Goal: Transaction & Acquisition: Purchase product/service

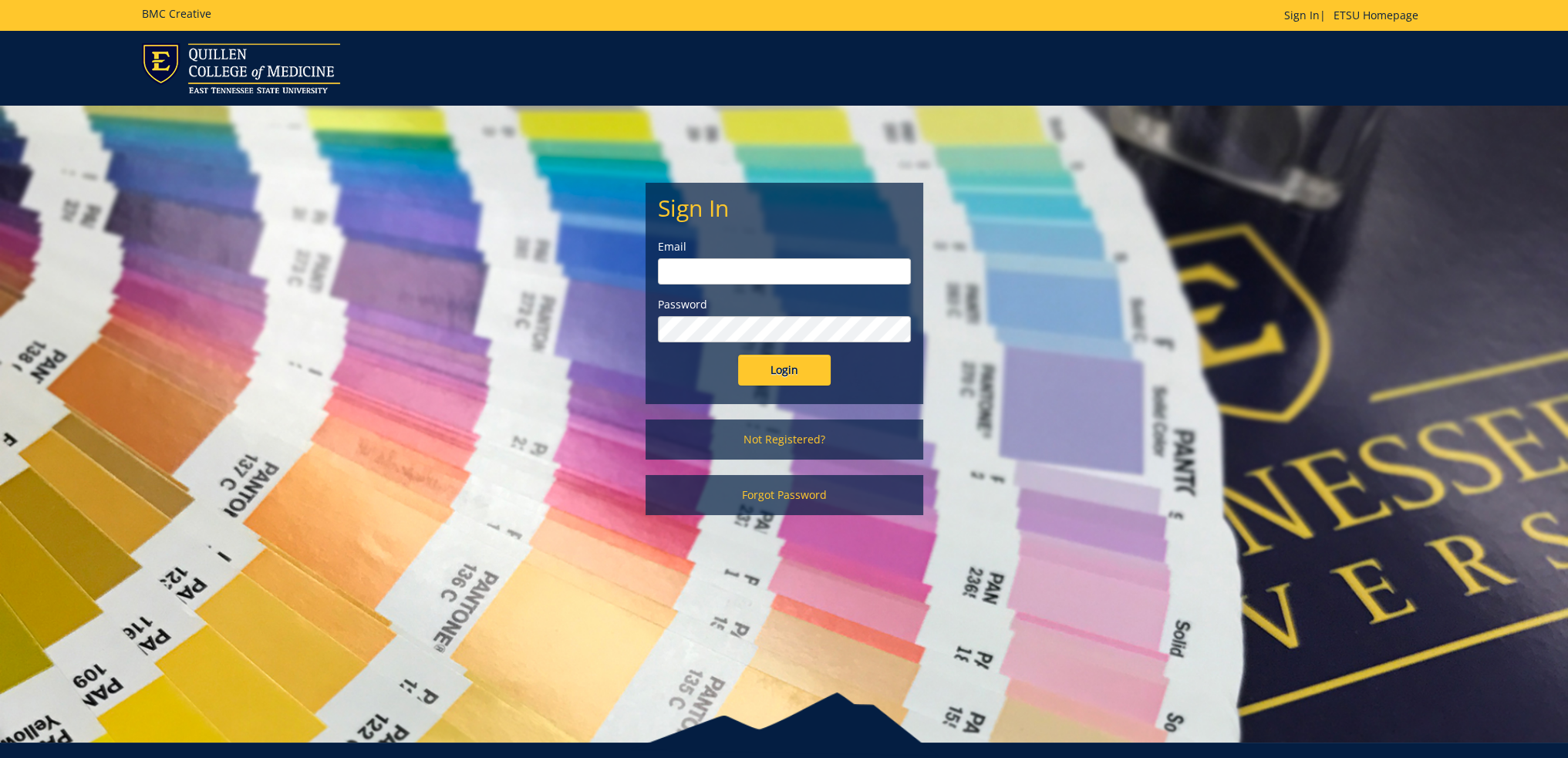
click at [780, 280] on input "email" at bounding box center [784, 271] width 253 height 26
type input "irizarryk@etsu.edu"
click at [738, 355] on input "Login" at bounding box center [784, 370] width 92 height 31
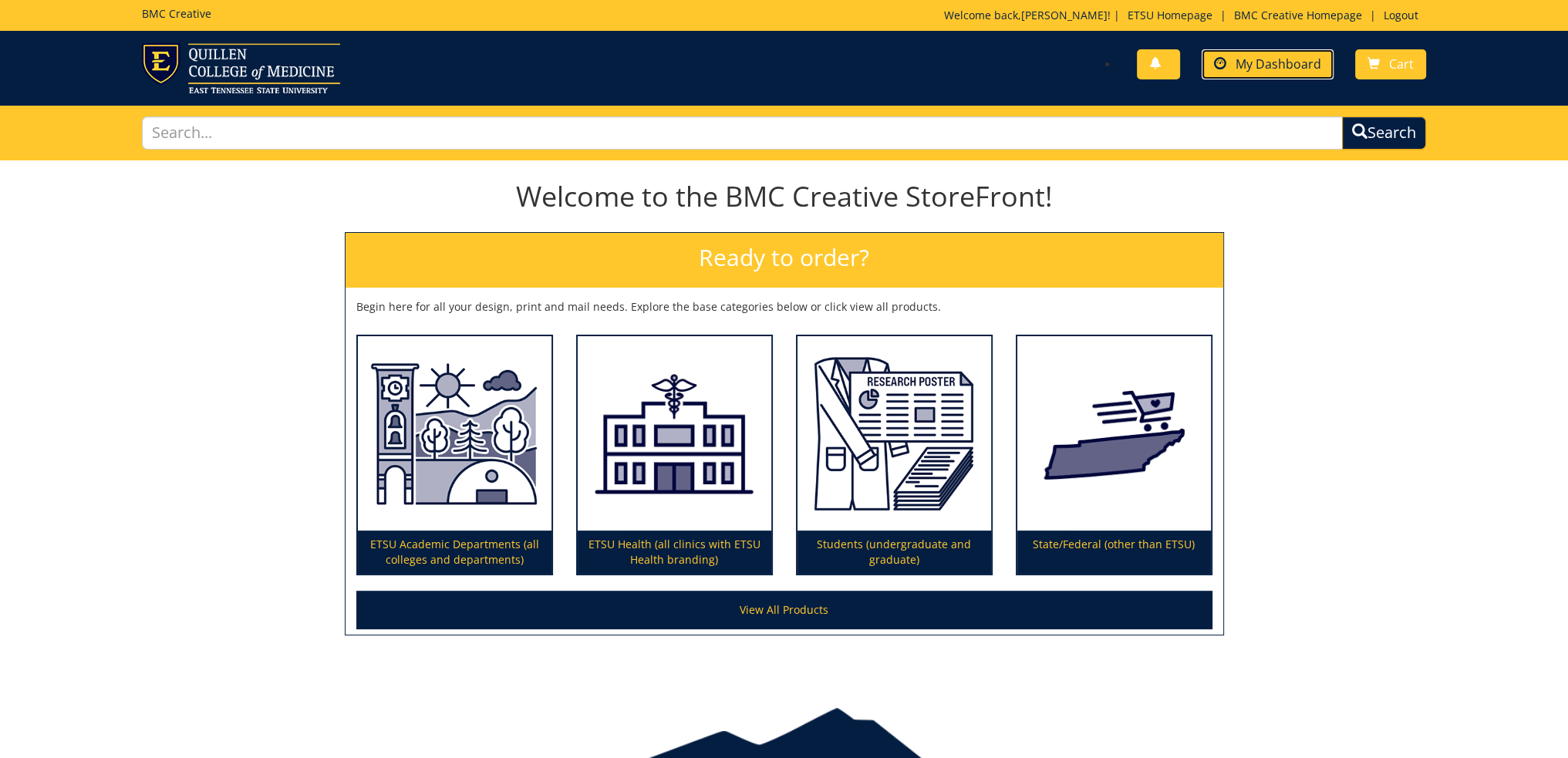
click at [1281, 64] on span "My Dashboard" at bounding box center [1278, 64] width 86 height 17
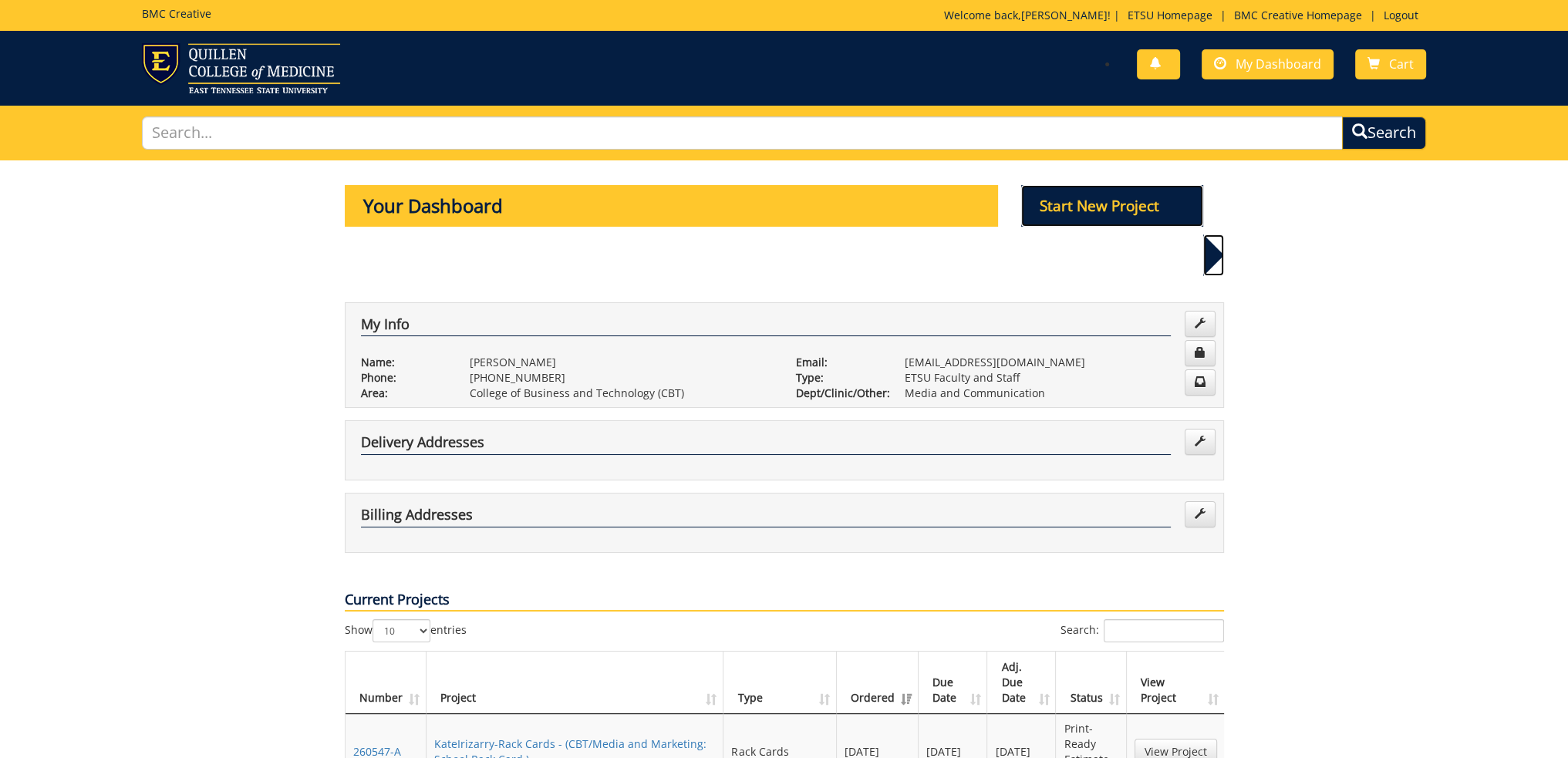
click at [1111, 206] on p "Start New Project" at bounding box center [1112, 206] width 182 height 41
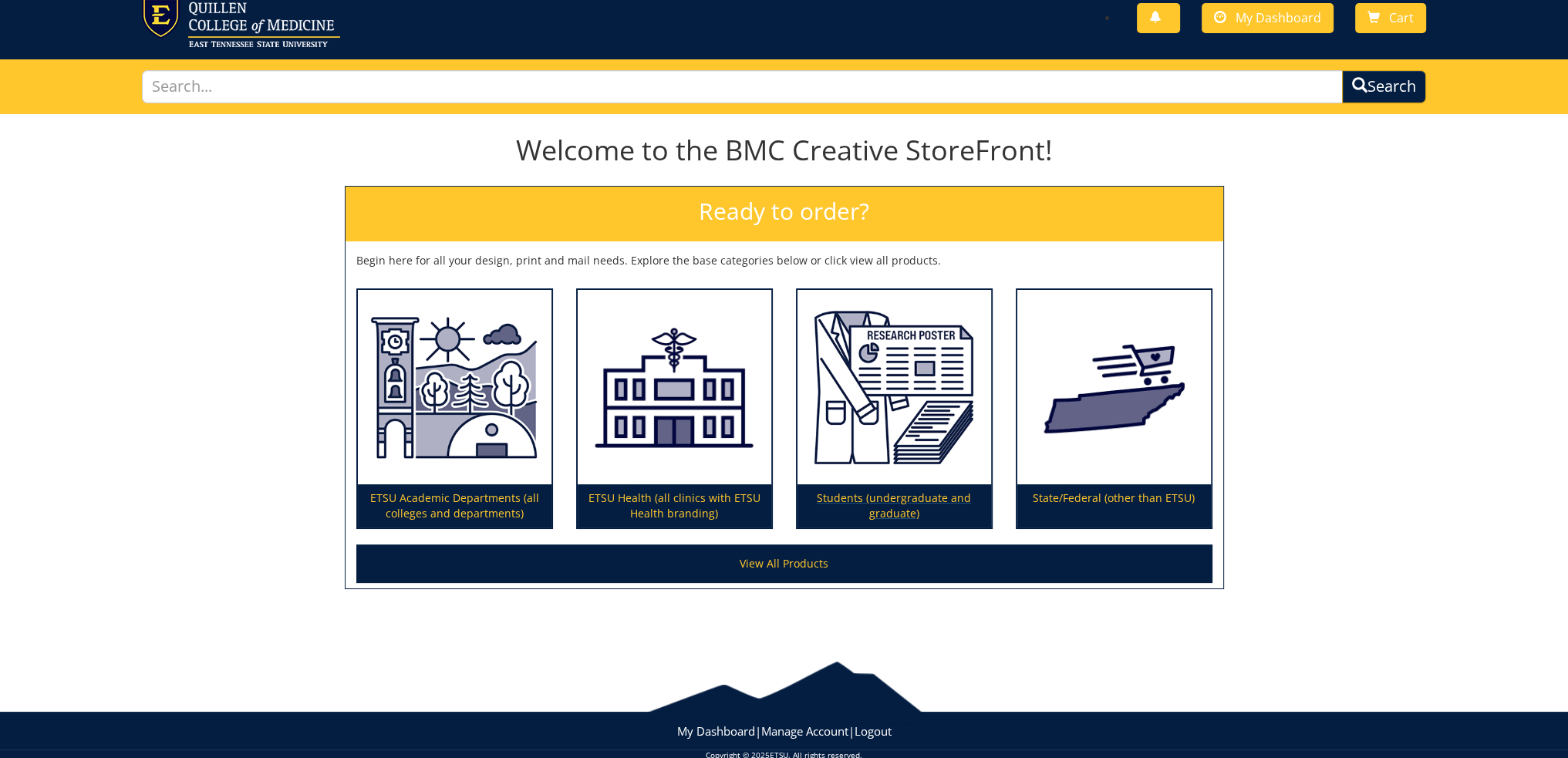
scroll to position [72, 0]
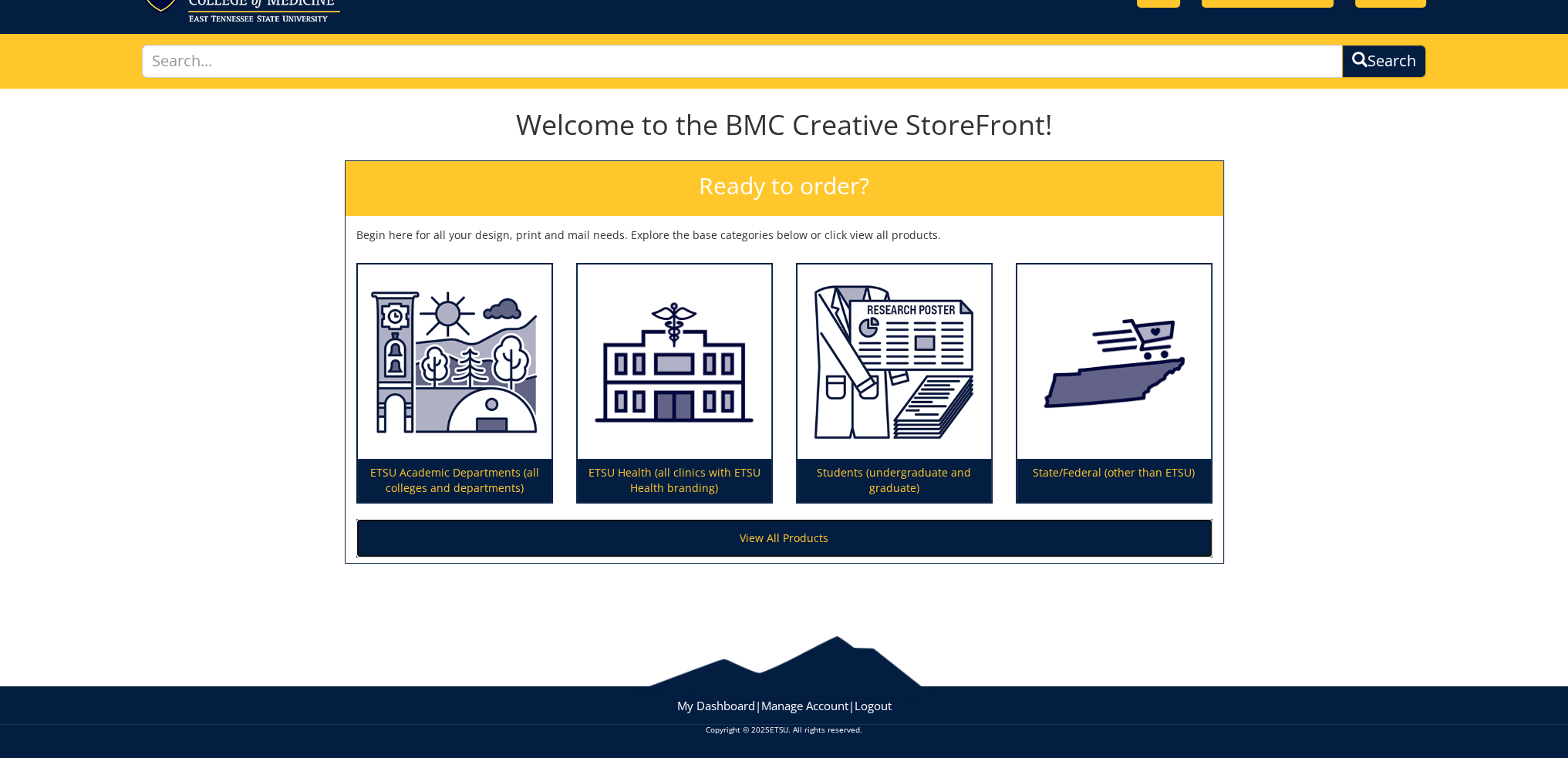
click at [796, 527] on link "View All Products" at bounding box center [784, 538] width 856 height 38
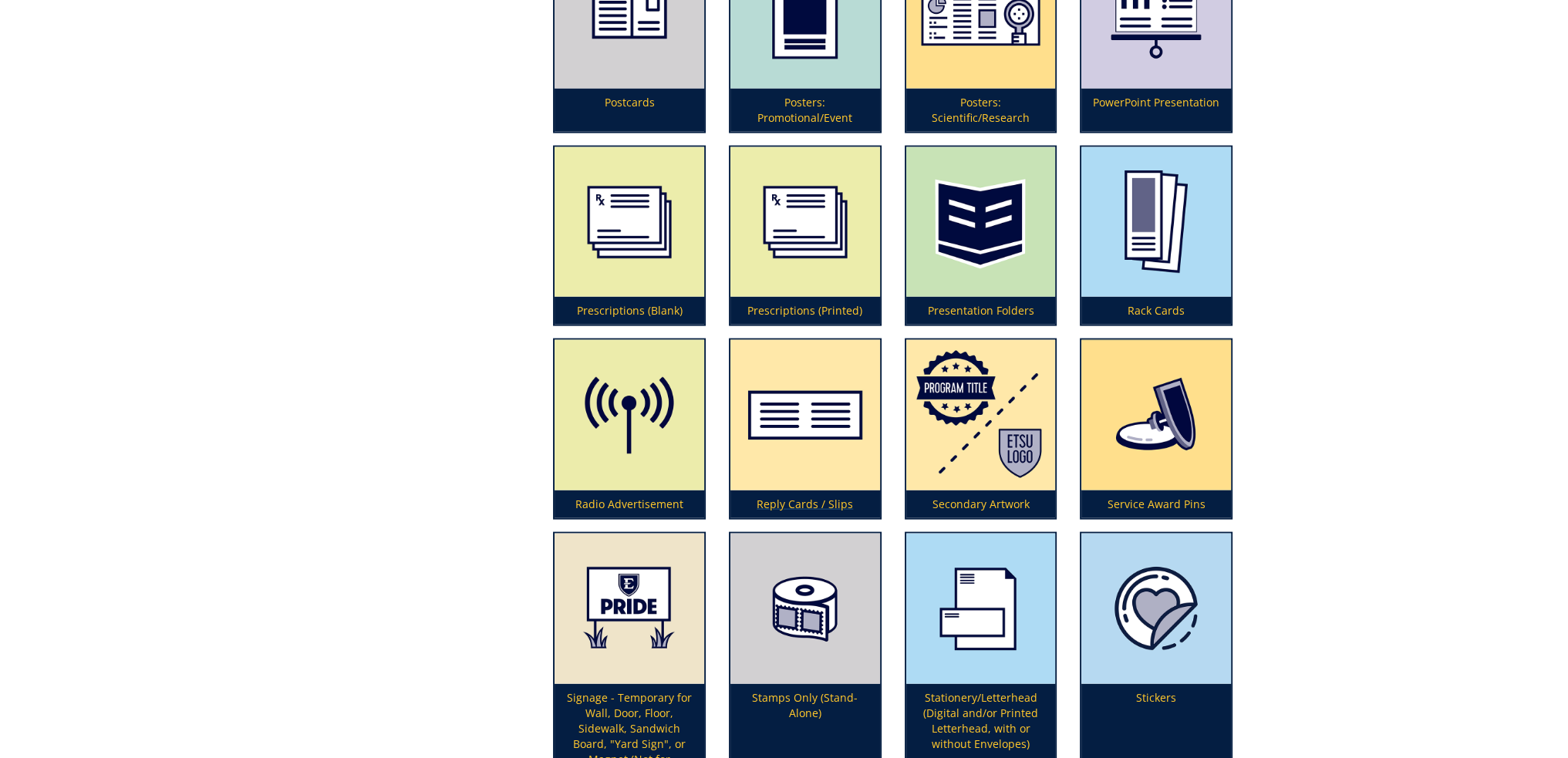
scroll to position [4473, 0]
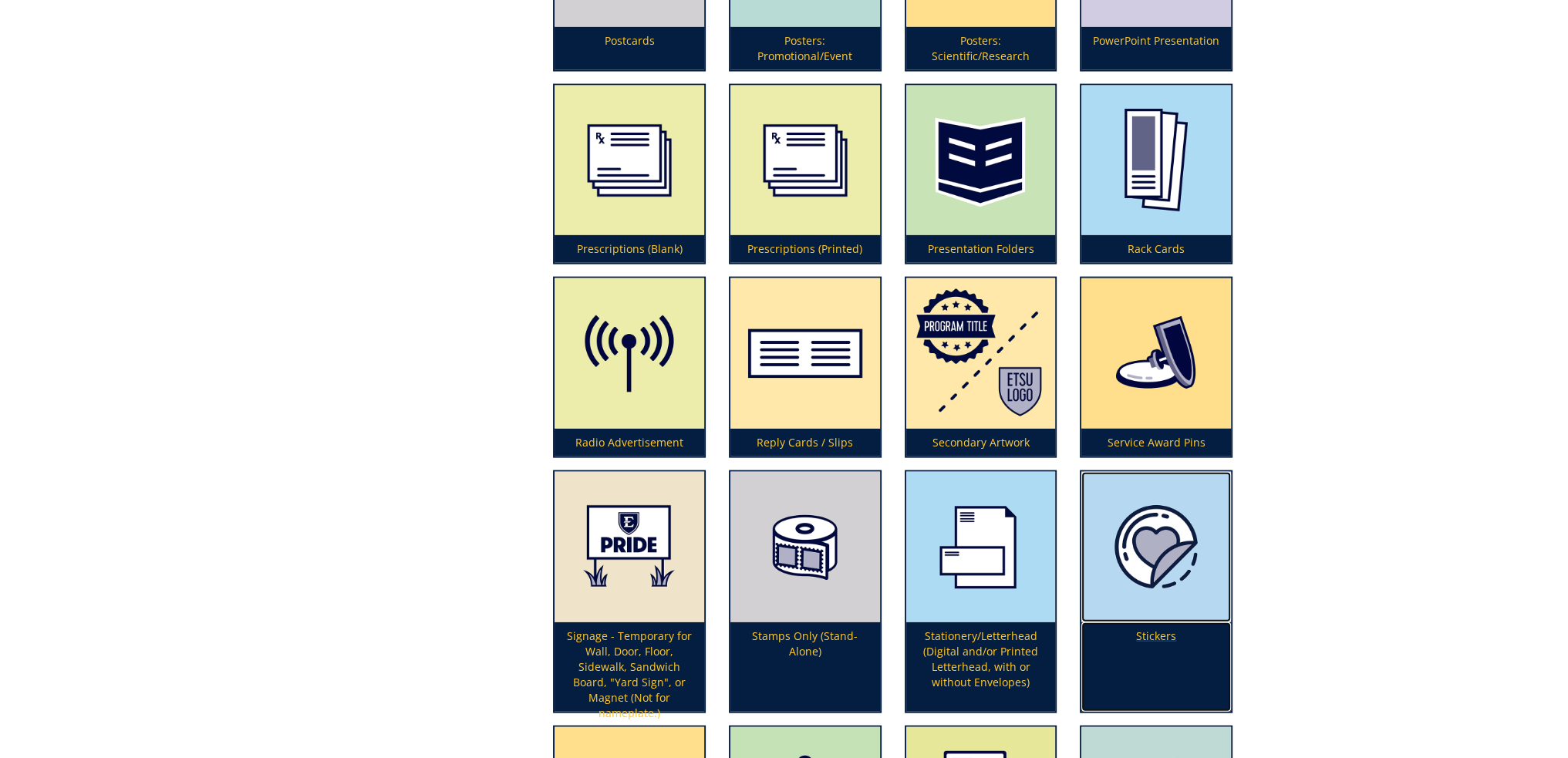
click at [1179, 472] on img at bounding box center [1156, 547] width 150 height 151
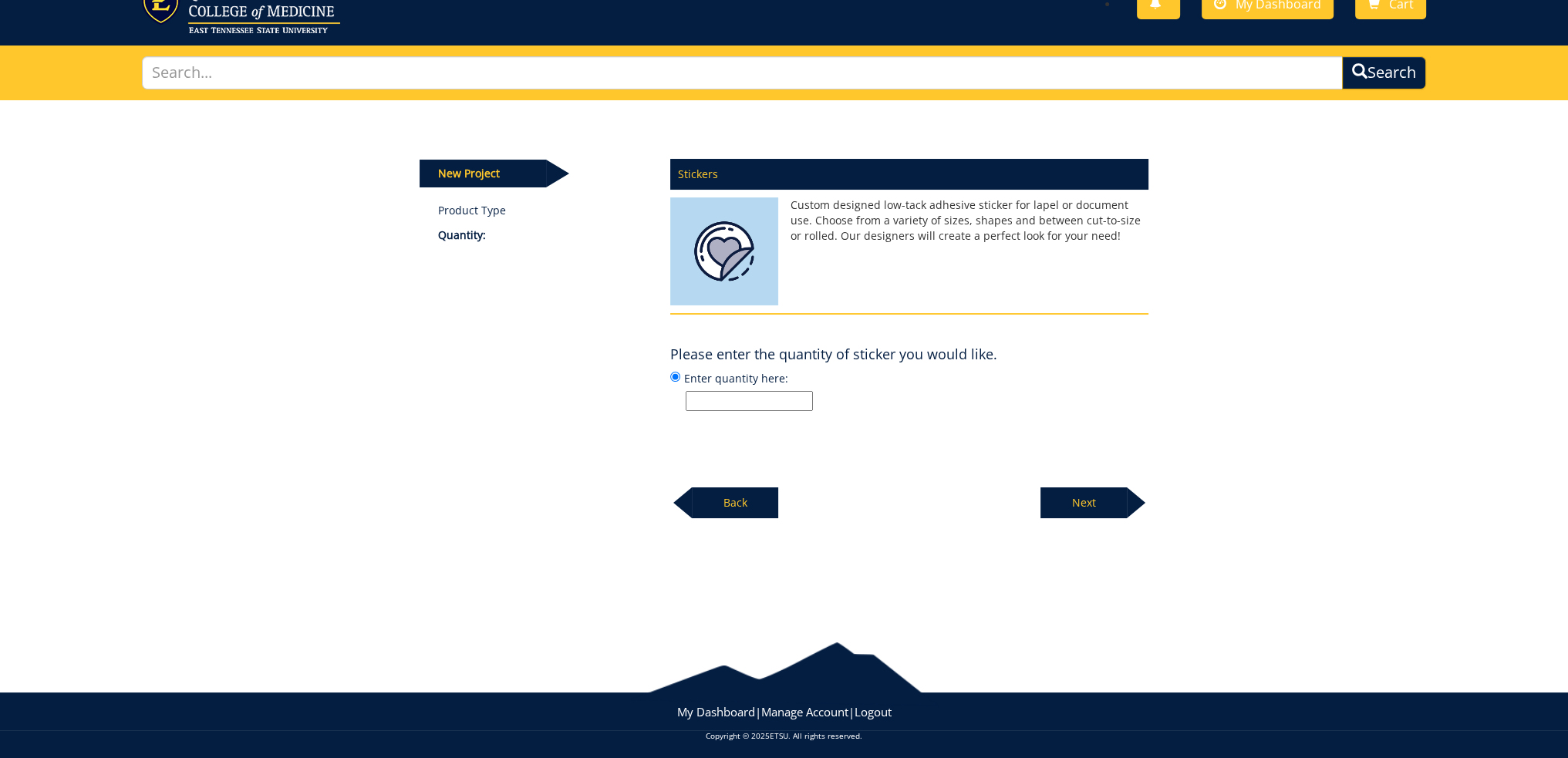
scroll to position [66, 0]
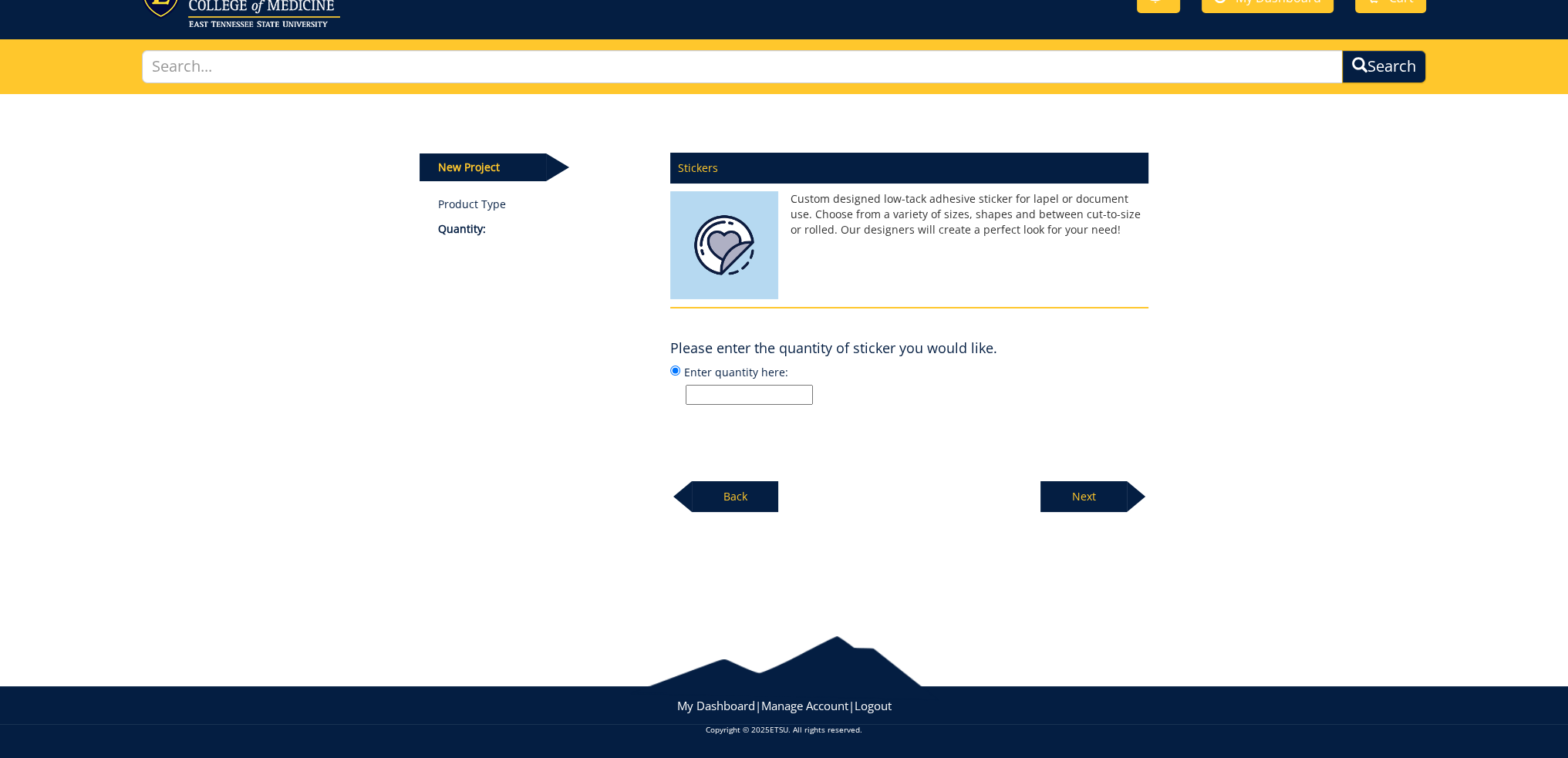
click at [757, 396] on input "Enter quantity here:" at bounding box center [749, 395] width 127 height 20
type input "200"
click at [1101, 493] on p "Next" at bounding box center [1084, 497] width 86 height 31
click at [760, 385] on input "Enter size here or "I need help":" at bounding box center [749, 395] width 127 height 20
type input "3in x 3in"
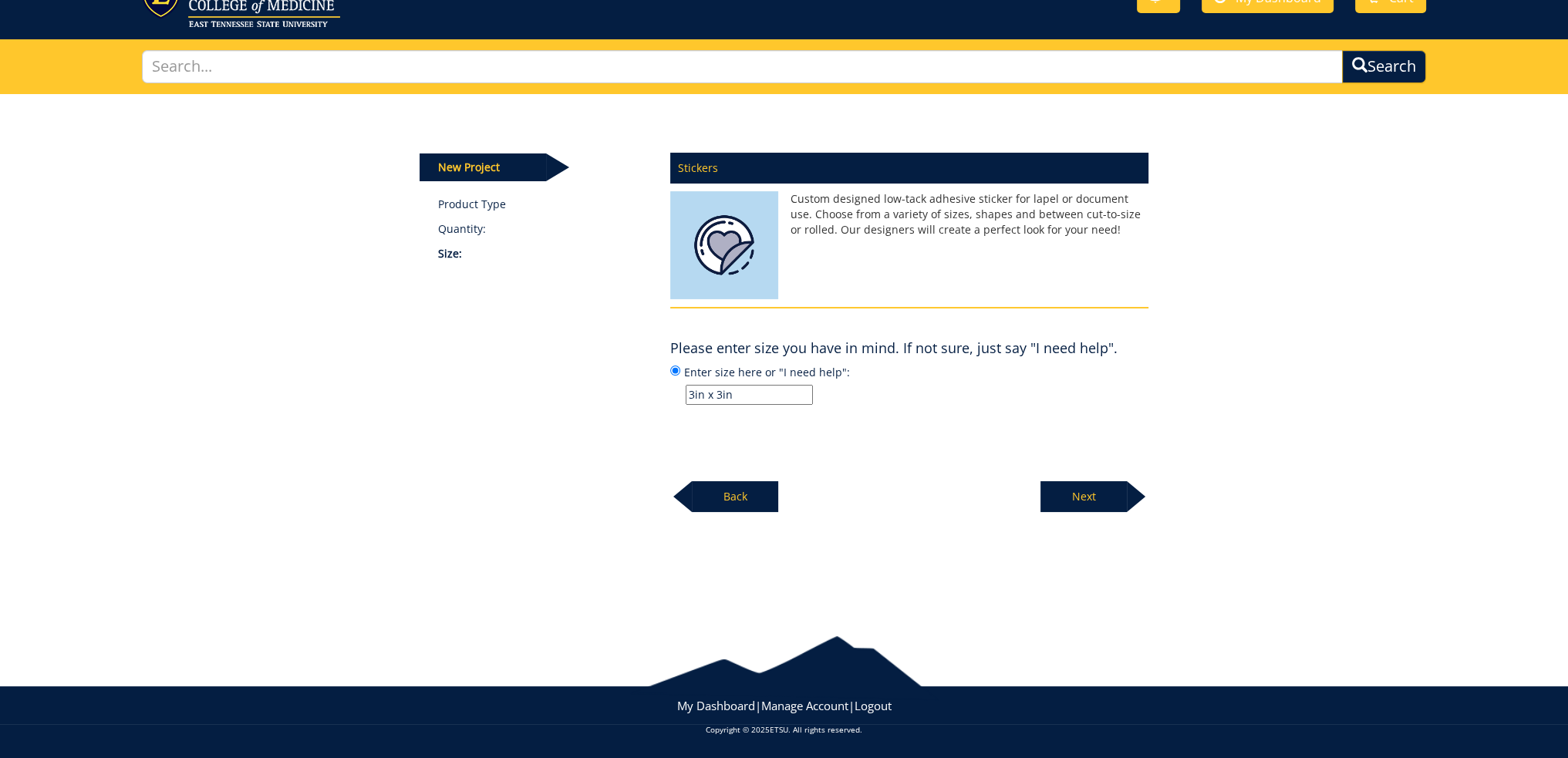
click at [1119, 501] on p "Next" at bounding box center [1084, 497] width 86 height 31
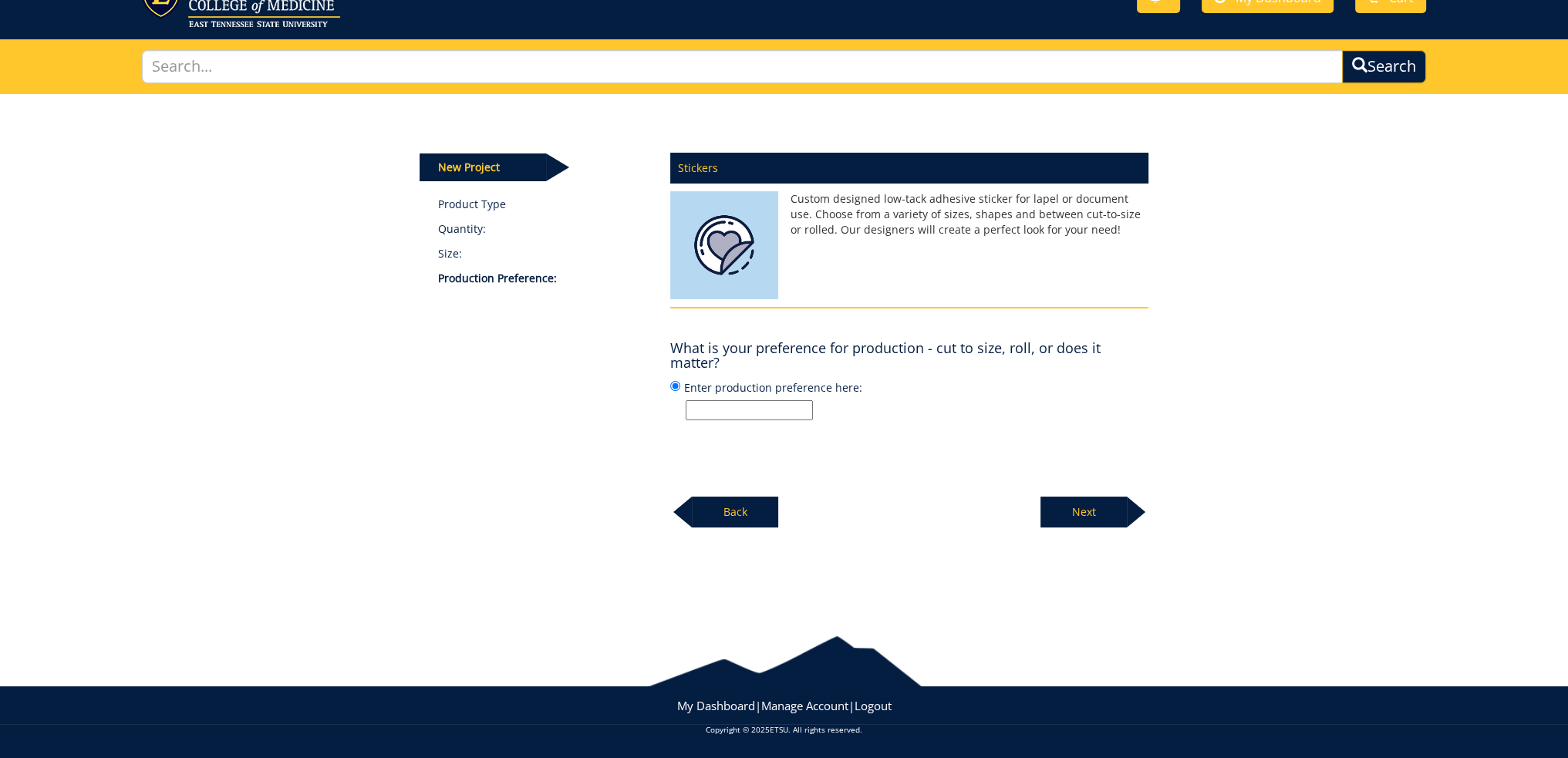
click at [780, 413] on input "Enter production preference here:" at bounding box center [749, 410] width 127 height 20
type input "cut to size"
click at [1114, 507] on p "Next" at bounding box center [1084, 512] width 86 height 31
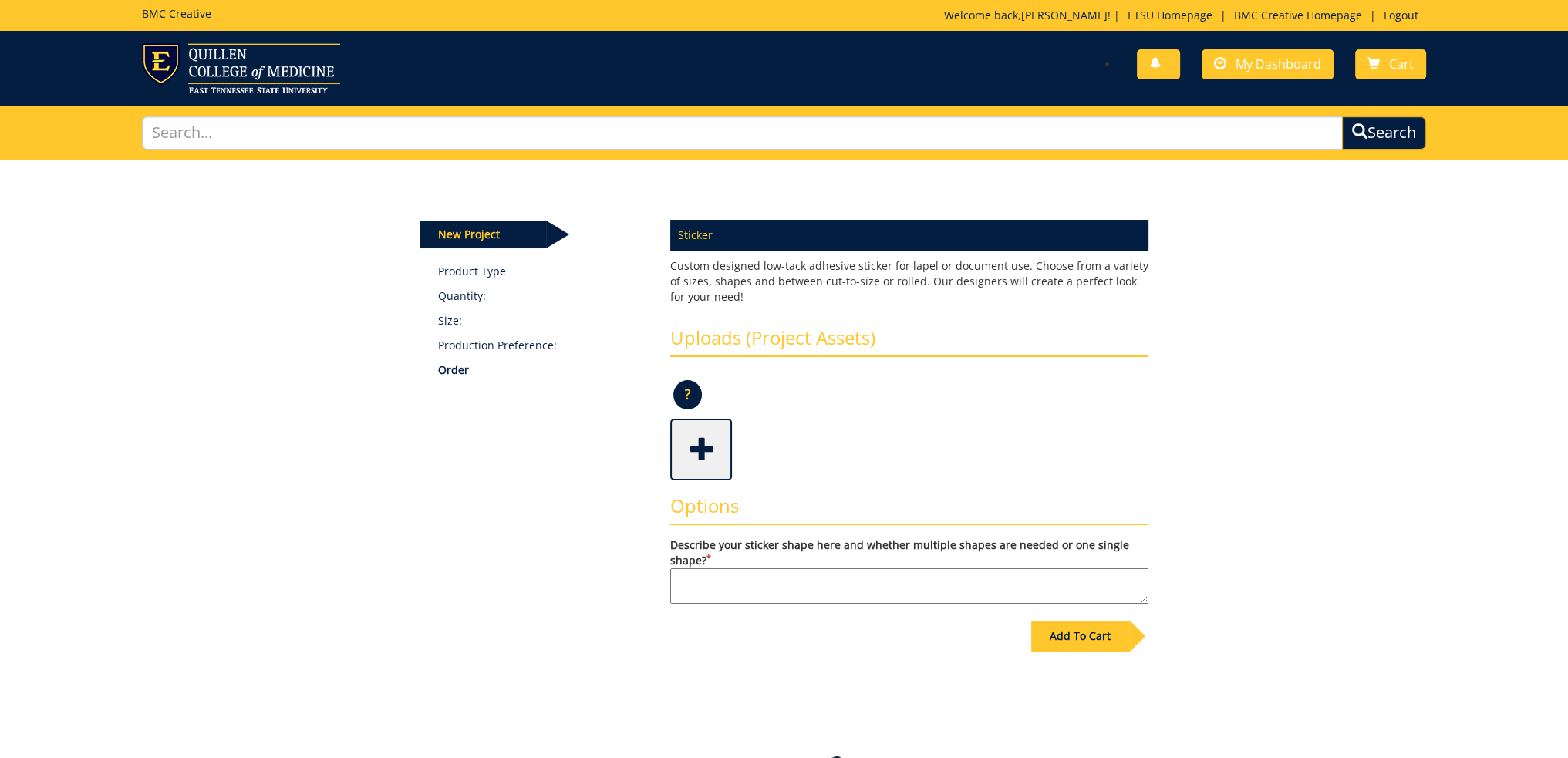
click at [698, 441] on span at bounding box center [702, 448] width 61 height 54
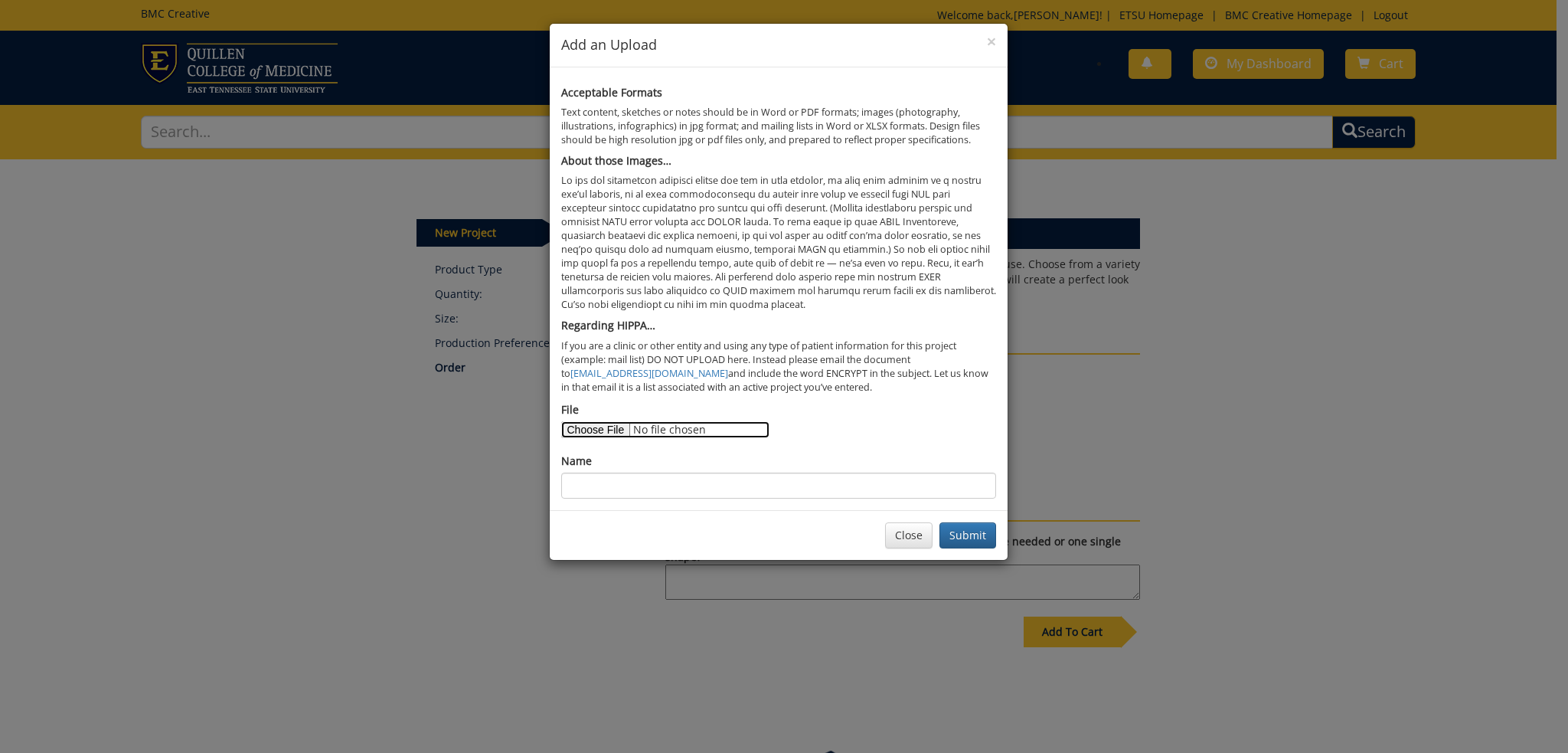
click at [612, 430] on input "File" at bounding box center [665, 429] width 208 height 17
click at [901, 535] on button "Close" at bounding box center [909, 534] width 48 height 26
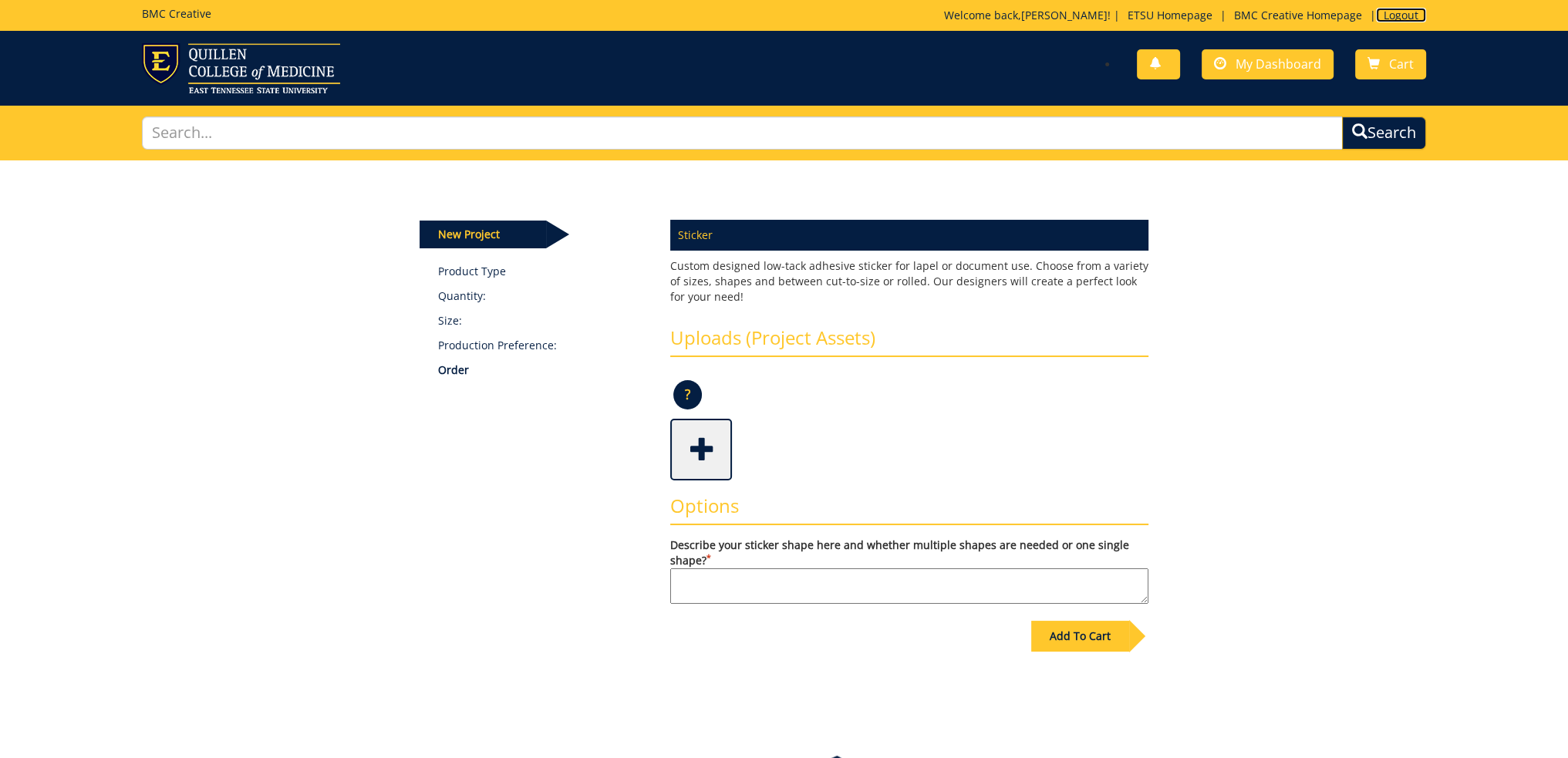
click at [1407, 11] on link "Logout" at bounding box center [1401, 14] width 50 height 14
